Goal: Task Accomplishment & Management: Complete application form

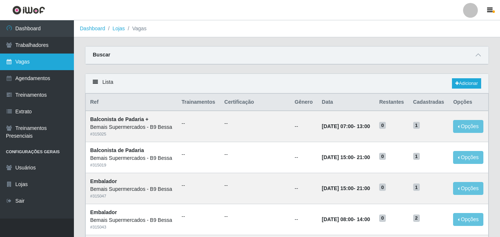
click at [52, 59] on link "Vagas" at bounding box center [37, 62] width 74 height 17
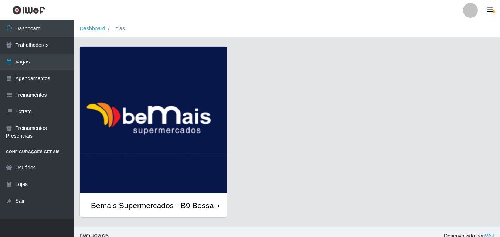
click at [108, 65] on img at bounding box center [153, 120] width 147 height 147
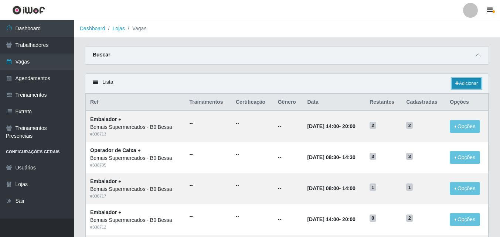
click at [466, 82] on link "Adicionar" at bounding box center [466, 83] width 29 height 10
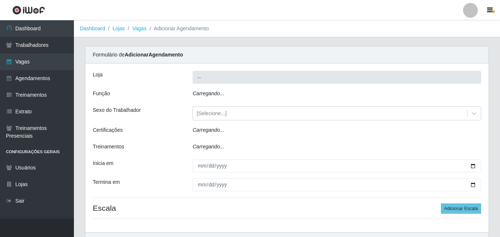
type input "Bemais Supermercados - B9 Bessa"
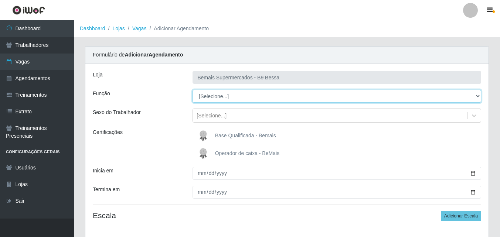
click at [243, 94] on select "[Selecione...] ASG ASG + ASG ++ Auxiliar de Estoque Auxiliar de [GEOGRAPHIC_DAT…" at bounding box center [337, 96] width 289 height 13
select select "16"
click at [193, 90] on select "[Selecione...] ASG ASG + ASG ++ Auxiliar de Estoque Auxiliar de [GEOGRAPHIC_DAT…" at bounding box center [337, 96] width 289 height 13
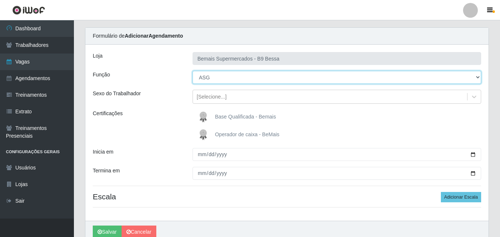
scroll to position [37, 0]
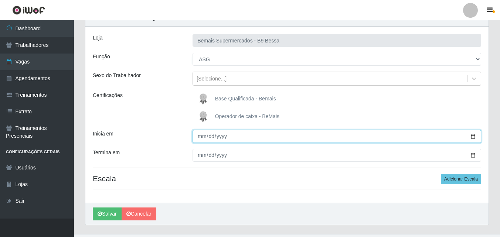
click at [471, 136] on input "Inicia em" at bounding box center [337, 136] width 289 height 13
type input "[DATE]"
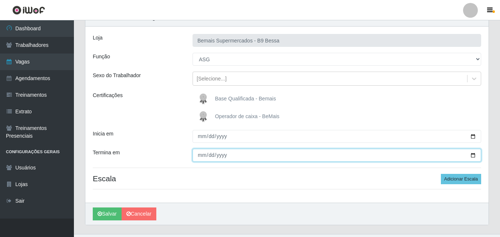
click at [471, 155] on input "Termina em" at bounding box center [337, 155] width 289 height 13
type input "[DATE]"
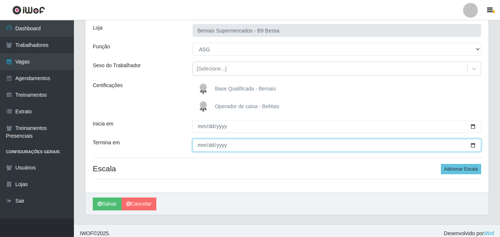
scroll to position [53, 0]
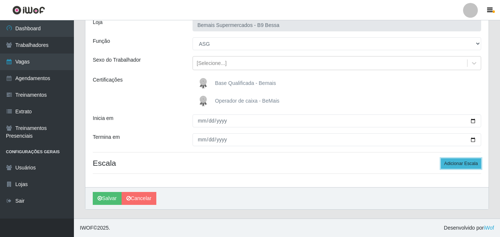
click at [455, 162] on button "Adicionar Escala" at bounding box center [461, 164] width 40 height 10
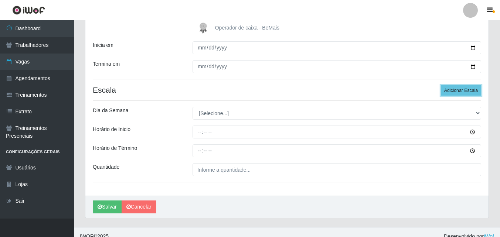
scroll to position [126, 0]
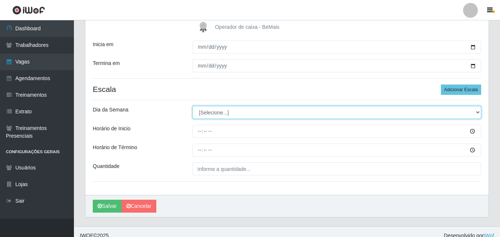
click at [219, 115] on select "[Selecione...] Segunda Terça Quarta Quinta Sexta Sábado Domingo" at bounding box center [337, 112] width 289 height 13
select select "2"
click at [193, 106] on select "[Selecione...] Segunda Terça Quarta Quinta Sexta Sábado Domingo" at bounding box center [337, 112] width 289 height 13
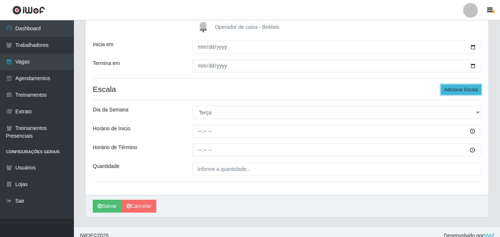
click at [449, 91] on button "Adicionar Escala" at bounding box center [461, 90] width 40 height 10
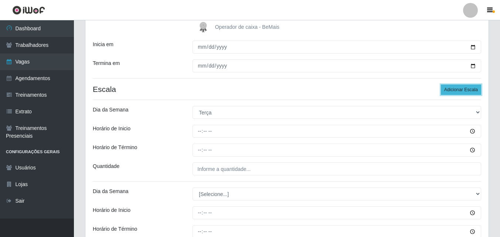
click at [449, 91] on button "Adicionar Escala" at bounding box center [461, 90] width 40 height 10
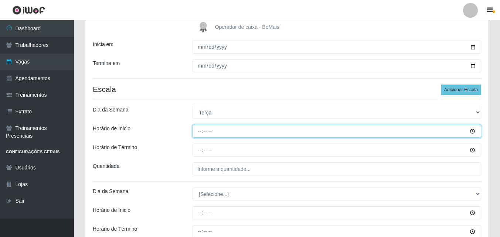
click at [199, 129] on input "Horário de Inicio" at bounding box center [337, 131] width 289 height 13
type input "08:00"
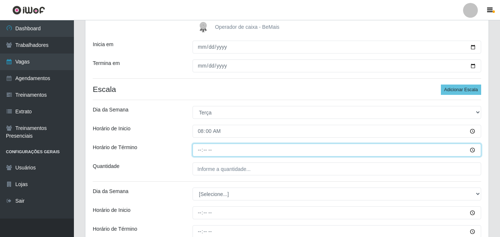
drag, startPoint x: 201, startPoint y: 149, endPoint x: 186, endPoint y: 141, distance: 17.5
click at [200, 149] on input "Horário de Término" at bounding box center [337, 150] width 289 height 13
type input "14:00"
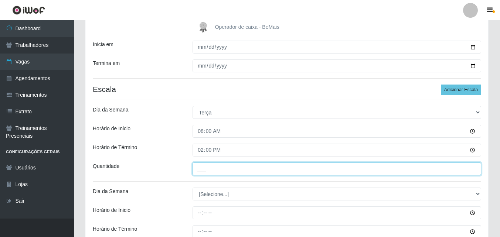
click at [203, 165] on input "___" at bounding box center [337, 169] width 289 height 13
type input "1__"
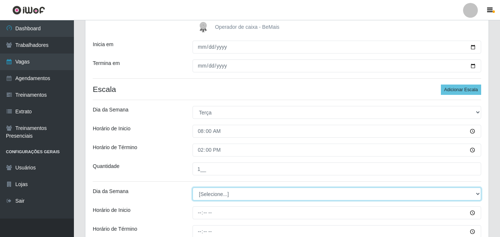
click at [209, 191] on select "[Selecione...] Segunda Terça Quarta Quinta Sexta Sábado Domingo" at bounding box center [337, 194] width 289 height 13
select select "3"
click at [193, 188] on select "[Selecione...] Segunda Terça Quarta Quinta Sexta Sábado Domingo" at bounding box center [337, 194] width 289 height 13
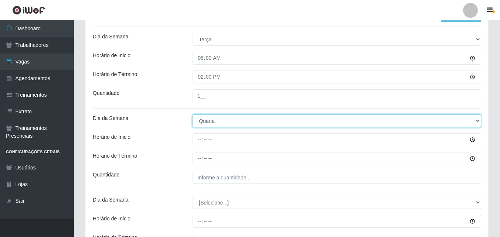
scroll to position [200, 0]
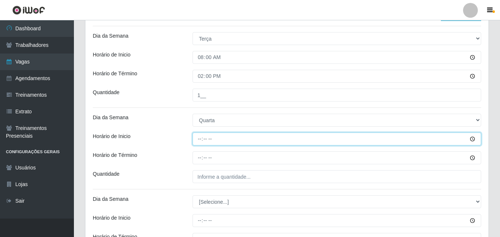
drag, startPoint x: 198, startPoint y: 145, endPoint x: 200, endPoint y: 141, distance: 4.7
click at [199, 142] on input "Horário de Inicio" at bounding box center [337, 139] width 289 height 13
type input "08:00"
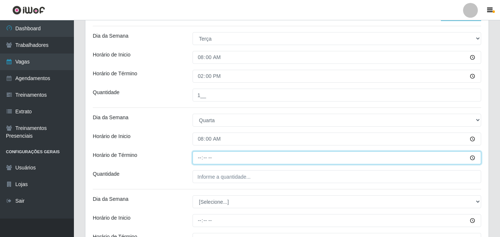
drag, startPoint x: 198, startPoint y: 154, endPoint x: 183, endPoint y: 153, distance: 14.8
click at [198, 155] on input "Horário de Término" at bounding box center [337, 158] width 289 height 13
type input "14:00"
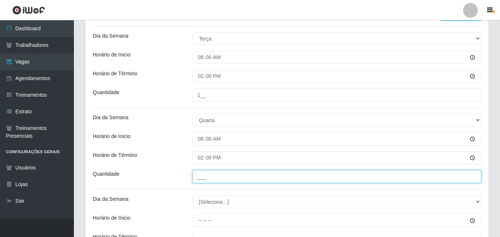
click at [198, 177] on input "___" at bounding box center [337, 177] width 289 height 13
type input "1__"
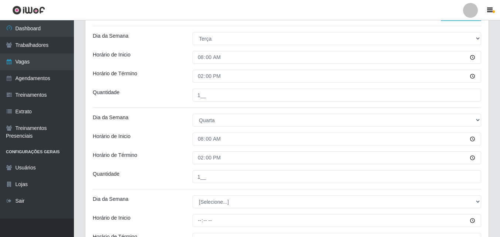
click at [175, 168] on div "Loja Bemais Supermercados - B9 Bessa Função [Selecione...] ASG ASG + ASG ++ Aux…" at bounding box center [287, 114] width 404 height 503
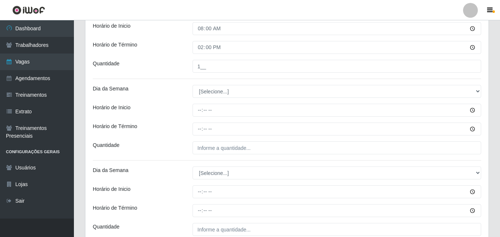
scroll to position [311, 0]
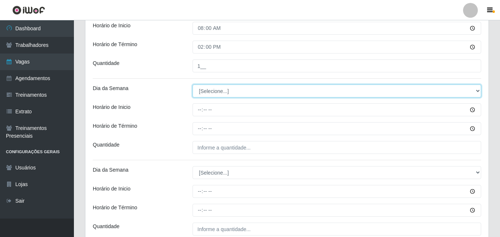
click at [208, 92] on select "[Selecione...] Segunda Terça Quarta Quinta Sexta Sábado Domingo" at bounding box center [337, 91] width 289 height 13
select select "4"
click at [193, 85] on select "[Selecione...] Segunda Terça Quarta Quinta Sexta Sábado Domingo" at bounding box center [337, 91] width 289 height 13
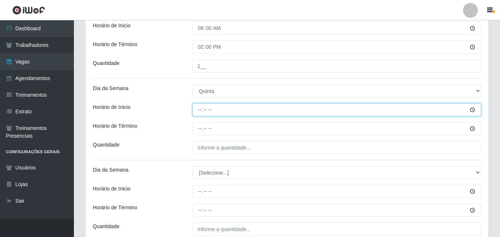
click at [199, 108] on input "Horário de Inicio" at bounding box center [337, 110] width 289 height 13
type input "08:00"
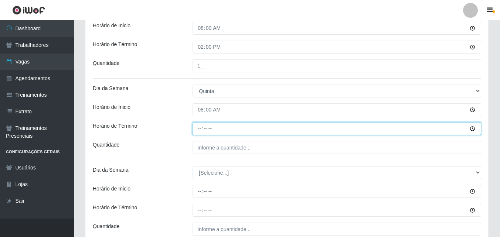
click at [203, 130] on input "Horário de Término" at bounding box center [337, 128] width 289 height 13
type input "14:00"
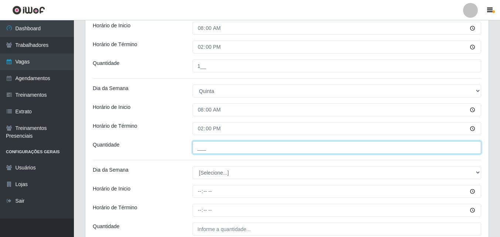
click at [199, 144] on input "___" at bounding box center [337, 147] width 289 height 13
type input "1__"
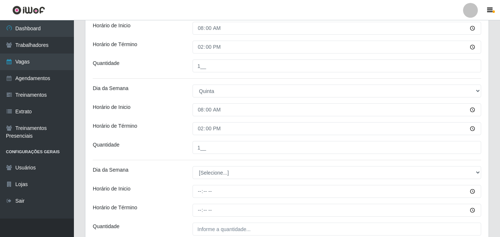
click at [175, 134] on div "Horário de Término" at bounding box center [137, 128] width 100 height 13
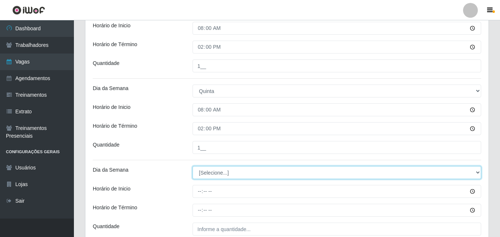
click at [207, 171] on select "[Selecione...] Segunda Terça Quarta Quinta Sexta Sábado Domingo" at bounding box center [337, 172] width 289 height 13
select select "5"
click at [193, 166] on select "[Selecione...] Segunda Terça Quarta Quinta Sexta Sábado Domingo" at bounding box center [337, 172] width 289 height 13
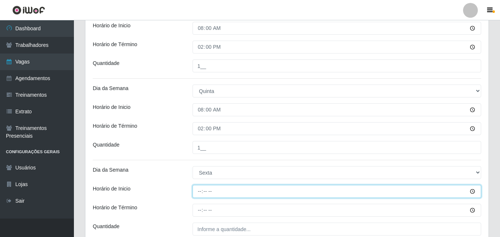
drag, startPoint x: 202, startPoint y: 187, endPoint x: 174, endPoint y: 168, distance: 33.9
click at [199, 186] on input "Horário de Inicio" at bounding box center [337, 191] width 289 height 13
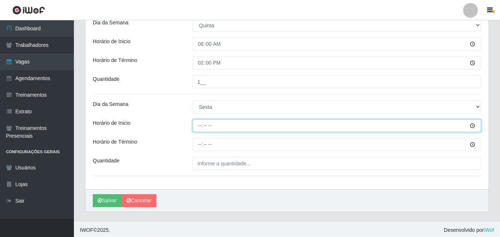
scroll to position [379, 0]
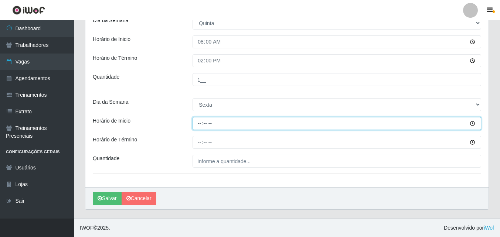
type input "08:00"
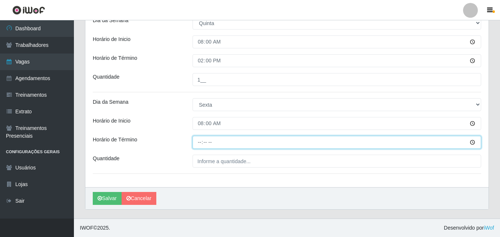
click at [198, 146] on input "Horário de Término" at bounding box center [337, 142] width 289 height 13
click at [203, 141] on input "04:10" at bounding box center [337, 142] width 289 height 13
type input "14:00"
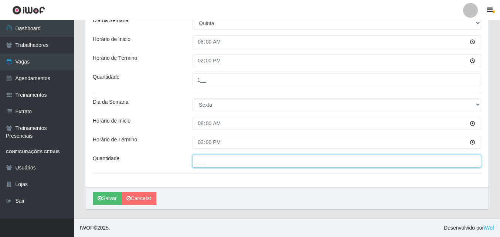
click at [198, 159] on input "___" at bounding box center [337, 161] width 289 height 13
type input "1__"
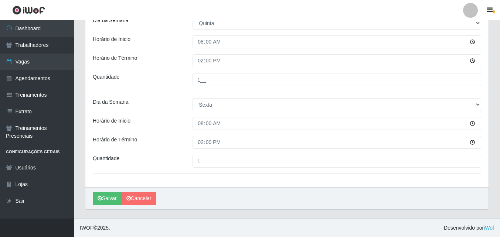
click at [172, 156] on div "Quantidade" at bounding box center [137, 161] width 100 height 13
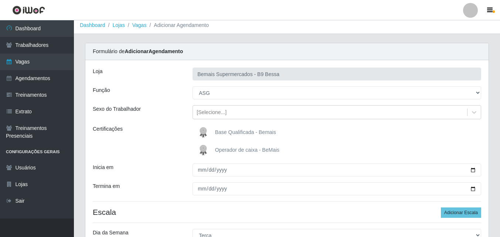
scroll to position [0, 0]
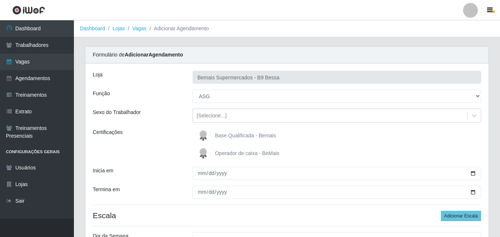
click at [165, 122] on div "Sexo do Trabalhador" at bounding box center [137, 116] width 100 height 14
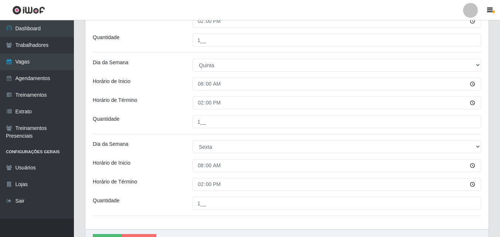
scroll to position [379, 0]
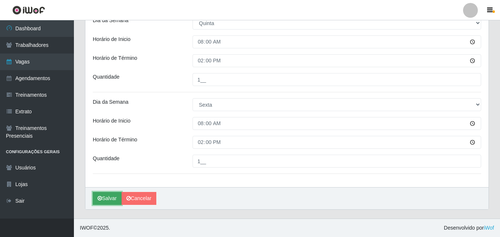
click at [106, 199] on button "Salvar" at bounding box center [107, 198] width 29 height 13
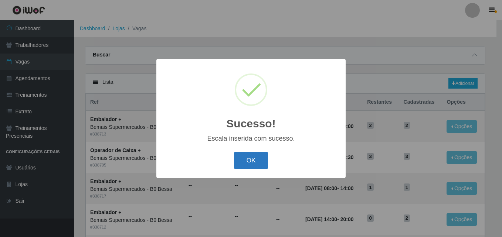
click at [259, 163] on button "OK" at bounding box center [251, 160] width 34 height 17
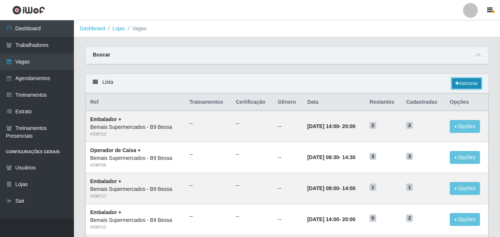
click at [479, 82] on link "Adicionar" at bounding box center [466, 83] width 29 height 10
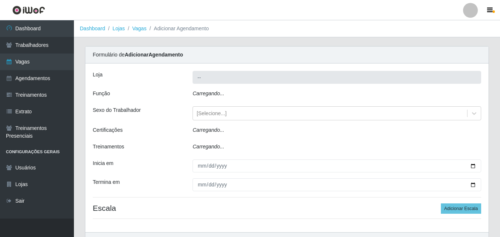
type input "Bemais Supermercados - B9 Bessa"
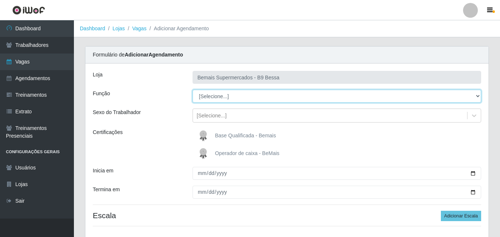
click at [222, 97] on select "[Selecione...] ASG ASG + ASG ++ Auxiliar de Estoque Auxiliar de [GEOGRAPHIC_DAT…" at bounding box center [337, 96] width 289 height 13
select select "75"
click at [193, 90] on select "[Selecione...] ASG ASG + ASG ++ Auxiliar de Estoque Auxiliar de [GEOGRAPHIC_DAT…" at bounding box center [337, 96] width 289 height 13
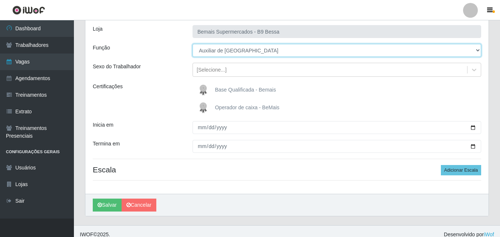
scroll to position [53, 0]
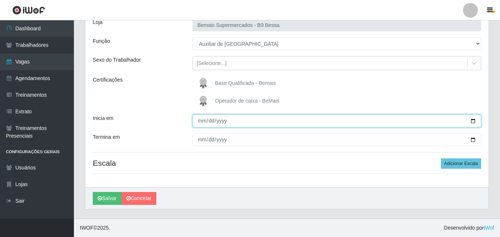
click at [223, 126] on input "Inicia em" at bounding box center [337, 121] width 289 height 13
click at [468, 121] on input "Inicia em" at bounding box center [337, 121] width 289 height 13
click at [478, 120] on input "Inicia em" at bounding box center [337, 121] width 289 height 13
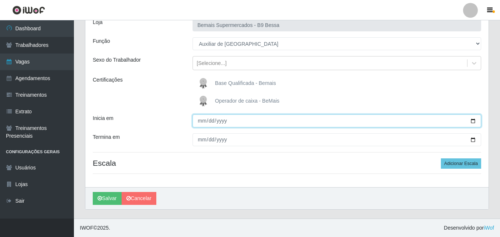
click at [477, 121] on input "Inicia em" at bounding box center [337, 121] width 289 height 13
click at [476, 122] on input "Inicia em" at bounding box center [337, 121] width 289 height 13
type input "[DATE]"
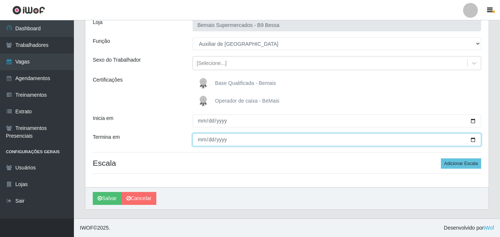
click at [476, 141] on input "Termina em" at bounding box center [337, 140] width 289 height 13
type input "[DATE]"
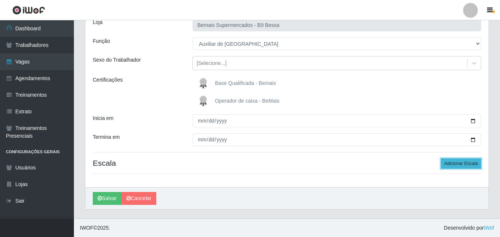
click at [461, 165] on button "Adicionar Escala" at bounding box center [461, 164] width 40 height 10
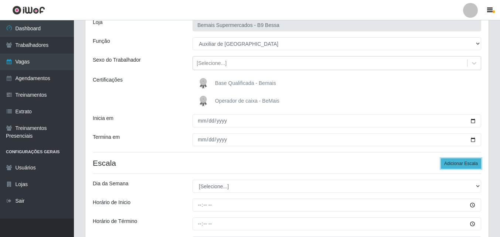
click at [462, 165] on button "Adicionar Escala" at bounding box center [461, 164] width 40 height 10
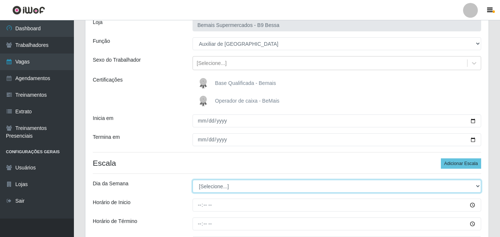
drag, startPoint x: 242, startPoint y: 183, endPoint x: 235, endPoint y: 184, distance: 7.5
click at [241, 183] on select "[Selecione...] Segunda Terça Quarta Quinta Sexta Sábado Domingo" at bounding box center [337, 186] width 289 height 13
select select "2"
click at [193, 180] on select "[Selecione...] Segunda Terça Quarta Quinta Sexta Sábado Domingo" at bounding box center [337, 186] width 289 height 13
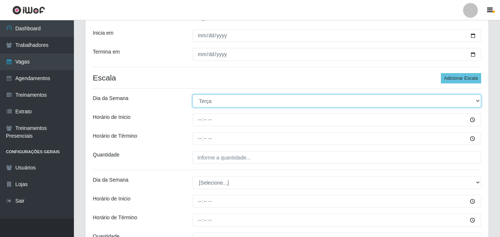
scroll to position [163, 0]
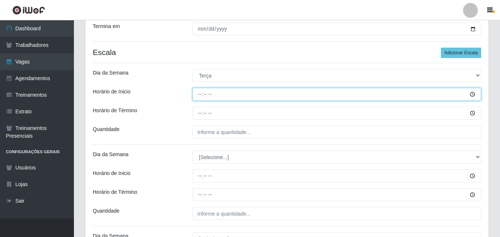
drag, startPoint x: 200, startPoint y: 93, endPoint x: 183, endPoint y: 91, distance: 16.3
click at [199, 93] on input "Horário de Inicio" at bounding box center [337, 94] width 289 height 13
type input "08:00"
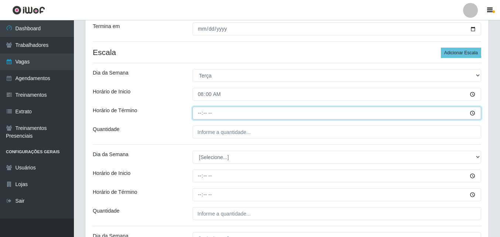
click at [195, 111] on input "Horário de Término" at bounding box center [337, 113] width 289 height 13
type input "14:00"
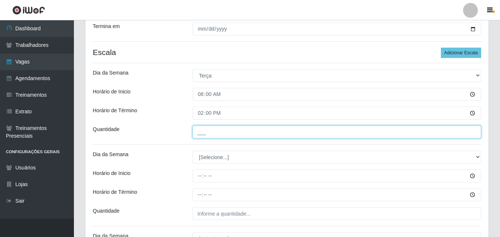
click at [212, 131] on input "___" at bounding box center [337, 132] width 289 height 13
type input "2__"
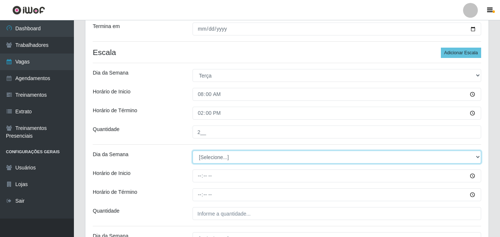
drag, startPoint x: 204, startPoint y: 153, endPoint x: 196, endPoint y: 152, distance: 7.8
click at [203, 153] on select "[Selecione...] Segunda Terça Quarta Quinta Sexta Sábado Domingo" at bounding box center [337, 157] width 289 height 13
select select "3"
click at [193, 151] on select "[Selecione...] Segunda Terça Quarta Quinta Sexta Sábado Domingo" at bounding box center [337, 157] width 289 height 13
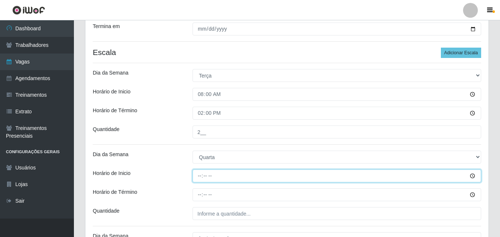
drag, startPoint x: 201, startPoint y: 172, endPoint x: 190, endPoint y: 170, distance: 11.2
click at [198, 171] on input "Horário de Inicio" at bounding box center [337, 176] width 289 height 13
type input "08:00"
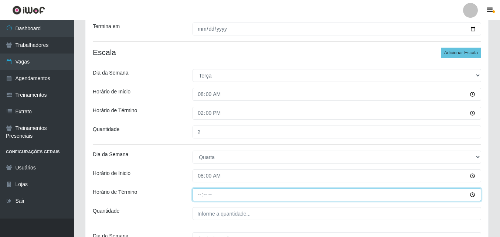
drag, startPoint x: 202, startPoint y: 192, endPoint x: 196, endPoint y: 189, distance: 6.1
click at [200, 192] on input "Horário de Término" at bounding box center [337, 195] width 289 height 13
type input "14:00"
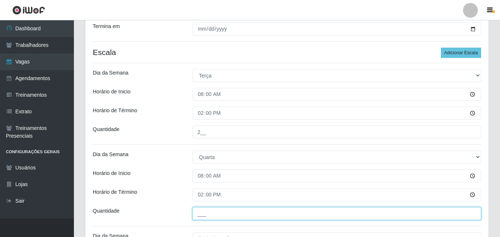
click at [212, 217] on input "___" at bounding box center [337, 214] width 289 height 13
type input "2__"
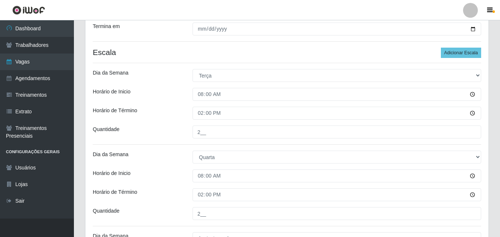
drag, startPoint x: 151, startPoint y: 203, endPoint x: 155, endPoint y: 202, distance: 4.2
click at [155, 202] on div "Loja Bemais Supermercados - B9 Bessa Função [Selecione...] ASG ASG + ASG ++ Aux…" at bounding box center [287, 151] width 404 height 503
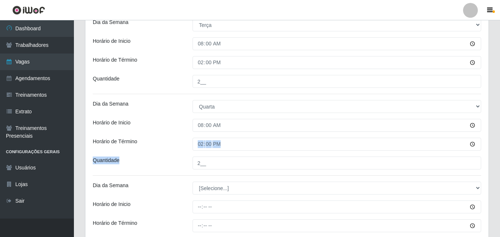
scroll to position [274, 0]
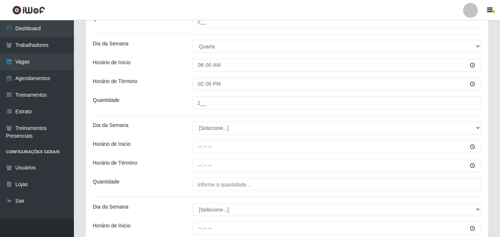
click at [177, 111] on div "Loja Bemais Supermercados - B9 Bessa Função [Selecione...] ASG ASG + ASG ++ Aux…" at bounding box center [287, 40] width 404 height 503
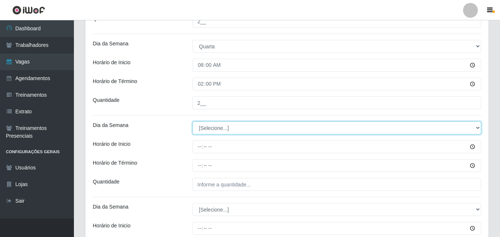
click at [208, 125] on select "[Selecione...] Segunda Terça Quarta Quinta Sexta Sábado Domingo" at bounding box center [337, 128] width 289 height 13
select select "4"
click at [193, 122] on select "[Selecione...] Segunda Terça Quarta Quinta Sexta Sábado Domingo" at bounding box center [337, 128] width 289 height 13
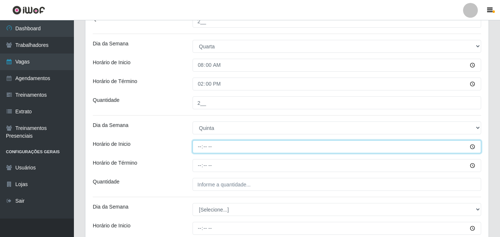
click at [201, 147] on input "Horário de Inicio" at bounding box center [337, 147] width 289 height 13
type input "08:00"
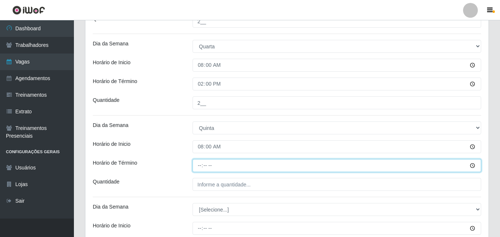
click at [200, 162] on input "Horário de Término" at bounding box center [337, 165] width 289 height 13
type input "14:00"
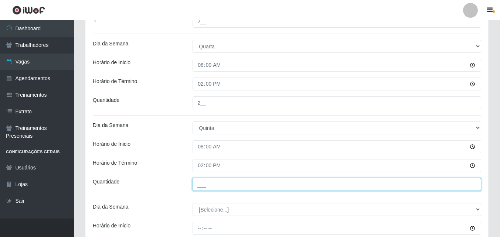
click at [203, 182] on input "___" at bounding box center [337, 184] width 289 height 13
type input "2__"
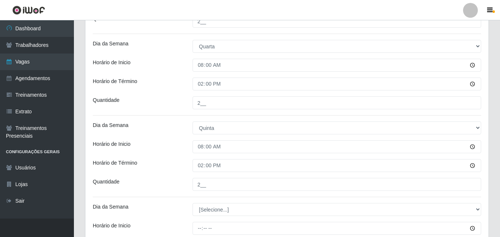
click at [169, 190] on div "Quantidade" at bounding box center [137, 184] width 100 height 13
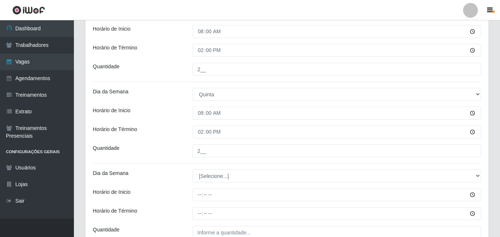
scroll to position [348, 0]
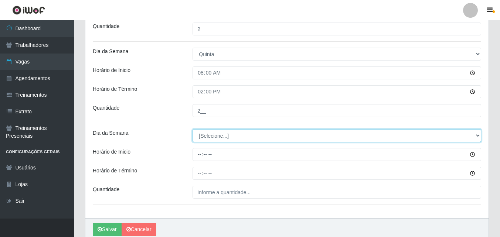
click at [197, 140] on select "[Selecione...] Segunda Terça Quarta Quinta Sexta Sábado Domingo" at bounding box center [337, 135] width 289 height 13
select select "5"
click at [193, 129] on select "[Selecione...] Segunda Terça Quarta Quinta Sexta Sábado Domingo" at bounding box center [337, 135] width 289 height 13
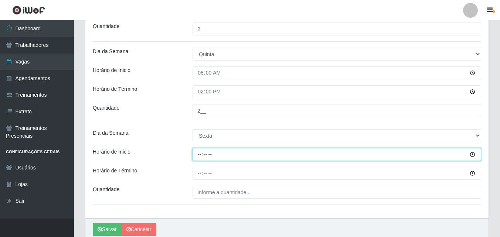
click at [200, 156] on input "Horário de Inicio" at bounding box center [337, 154] width 289 height 13
type input "08:00"
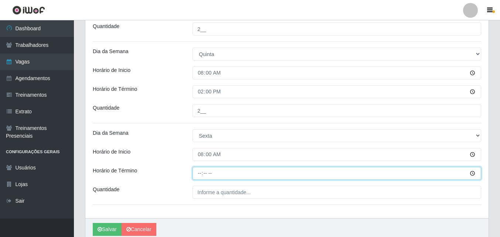
click at [198, 174] on input "Horário de Término" at bounding box center [337, 173] width 289 height 13
type input "14:00"
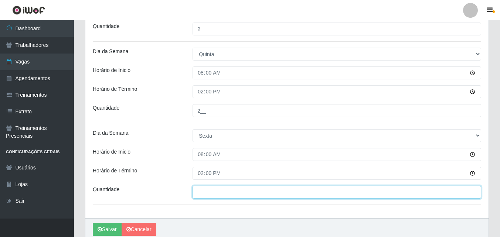
click at [203, 190] on input "___" at bounding box center [337, 192] width 289 height 13
type input "2__"
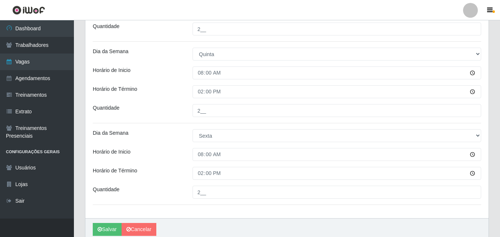
click at [173, 174] on div "Horário de Término" at bounding box center [137, 173] width 100 height 13
click at [111, 226] on button "Salvar" at bounding box center [107, 229] width 29 height 13
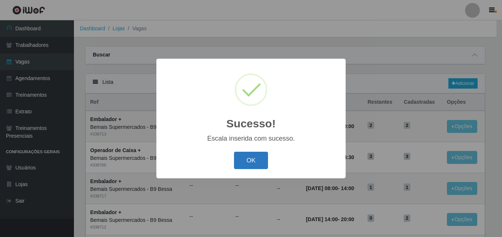
click at [256, 158] on button "OK" at bounding box center [251, 160] width 34 height 17
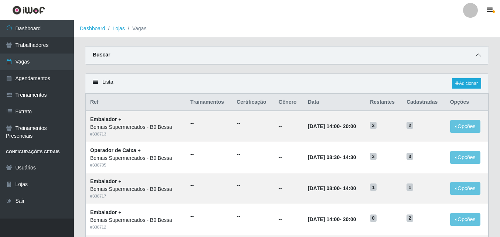
click at [478, 56] on icon at bounding box center [478, 55] width 5 height 5
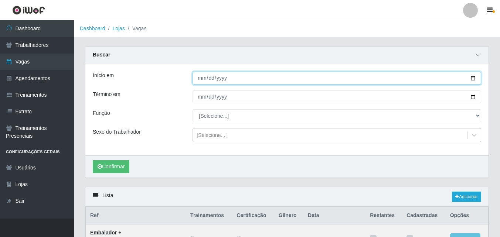
click at [475, 77] on input "Início em" at bounding box center [337, 78] width 289 height 13
type input "[DATE]"
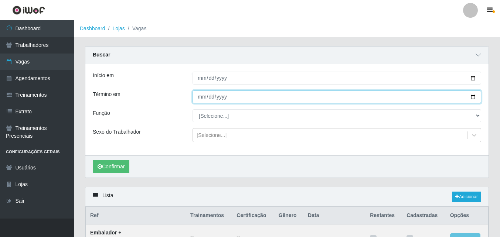
click at [475, 97] on input "Término em" at bounding box center [337, 97] width 289 height 13
type input "[DATE]"
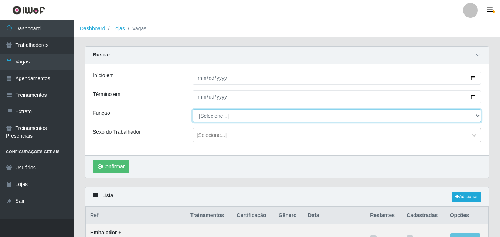
click at [260, 115] on select "[Selecione...] ASG ASG + ASG ++ Auxiliar de Estoque Auxiliar de [GEOGRAPHIC_DAT…" at bounding box center [337, 115] width 289 height 13
click at [193, 110] on select "[Selecione...] ASG ASG + ASG ++ Auxiliar de Estoque Auxiliar de [GEOGRAPHIC_DAT…" at bounding box center [337, 115] width 289 height 13
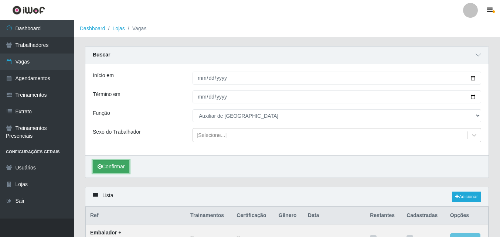
click at [124, 171] on button "Confirmar" at bounding box center [111, 167] width 37 height 13
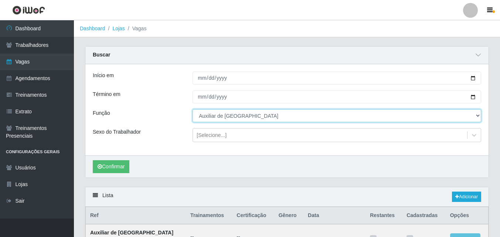
drag, startPoint x: 260, startPoint y: 116, endPoint x: 256, endPoint y: 114, distance: 4.0
click at [260, 116] on select "[Selecione...] ASG ASG + ASG ++ Auxiliar de Estoque Auxiliar de [GEOGRAPHIC_DAT…" at bounding box center [337, 115] width 289 height 13
click at [193, 110] on select "[Selecione...] ASG ASG + ASG ++ Auxiliar de Estoque Auxiliar de [GEOGRAPHIC_DAT…" at bounding box center [337, 115] width 289 height 13
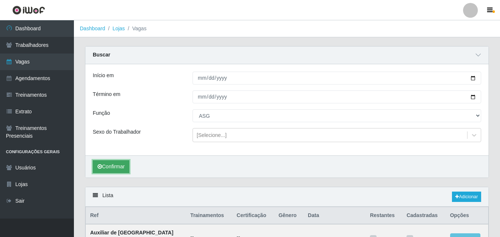
click at [129, 168] on button "Confirmar" at bounding box center [111, 167] width 37 height 13
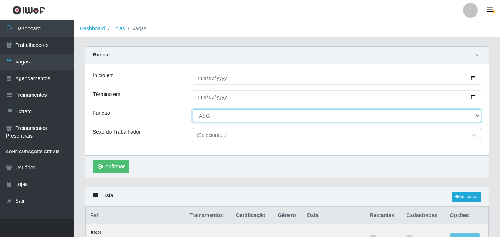
click at [207, 116] on select "[Selecione...] ASG ASG + ASG ++ Auxiliar de Estoque Auxiliar de [GEOGRAPHIC_DAT…" at bounding box center [337, 115] width 289 height 13
select select "75"
click at [193, 110] on select "[Selecione...] ASG ASG + ASG ++ Auxiliar de Estoque Auxiliar de [GEOGRAPHIC_DAT…" at bounding box center [337, 115] width 289 height 13
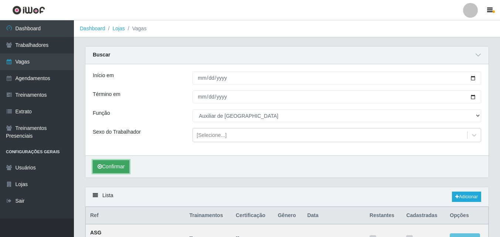
click at [115, 165] on button "Confirmar" at bounding box center [111, 167] width 37 height 13
